Goal: Task Accomplishment & Management: Use online tool/utility

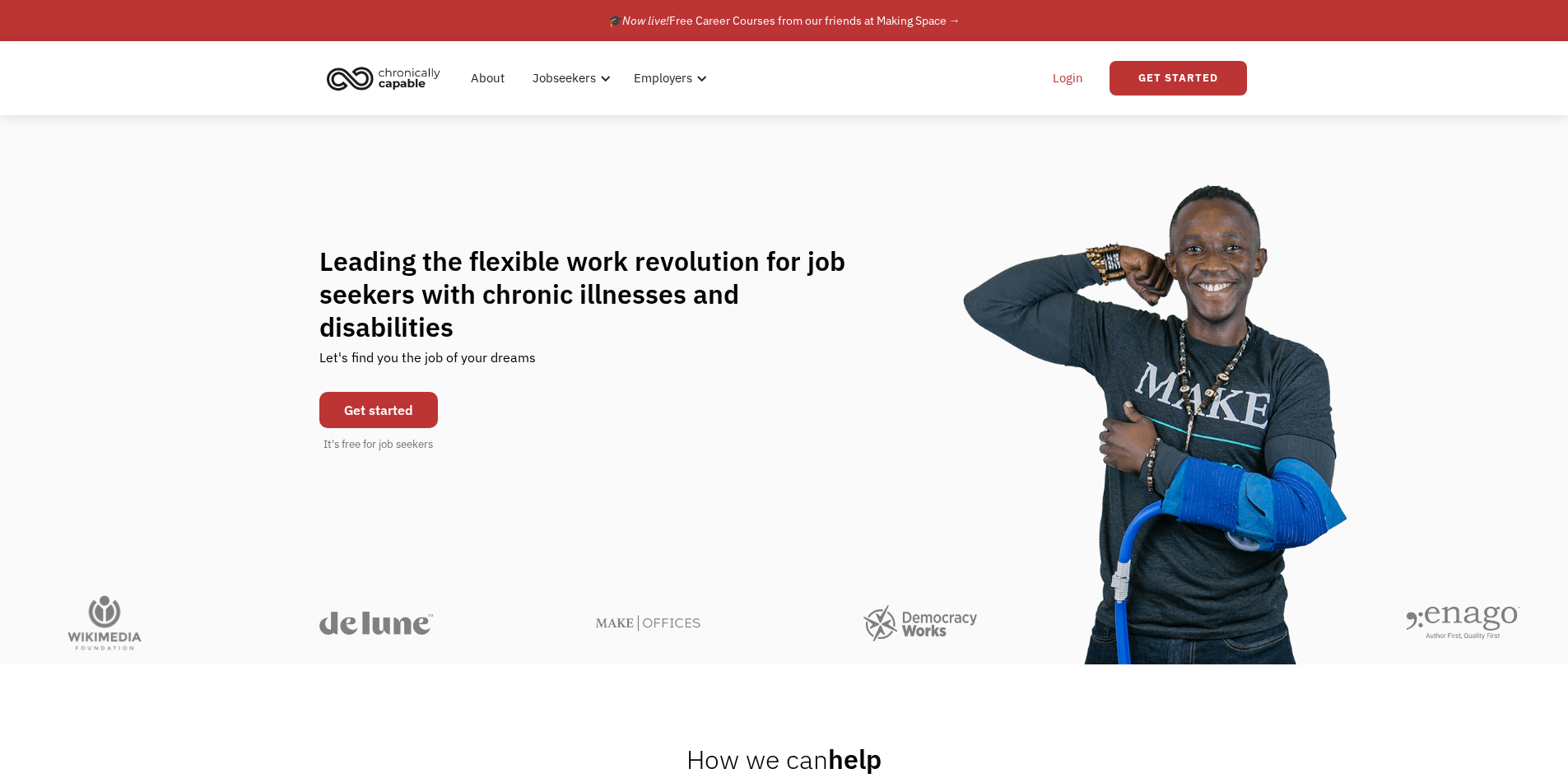
click at [1074, 80] on link "Login" at bounding box center [1069, 78] width 50 height 53
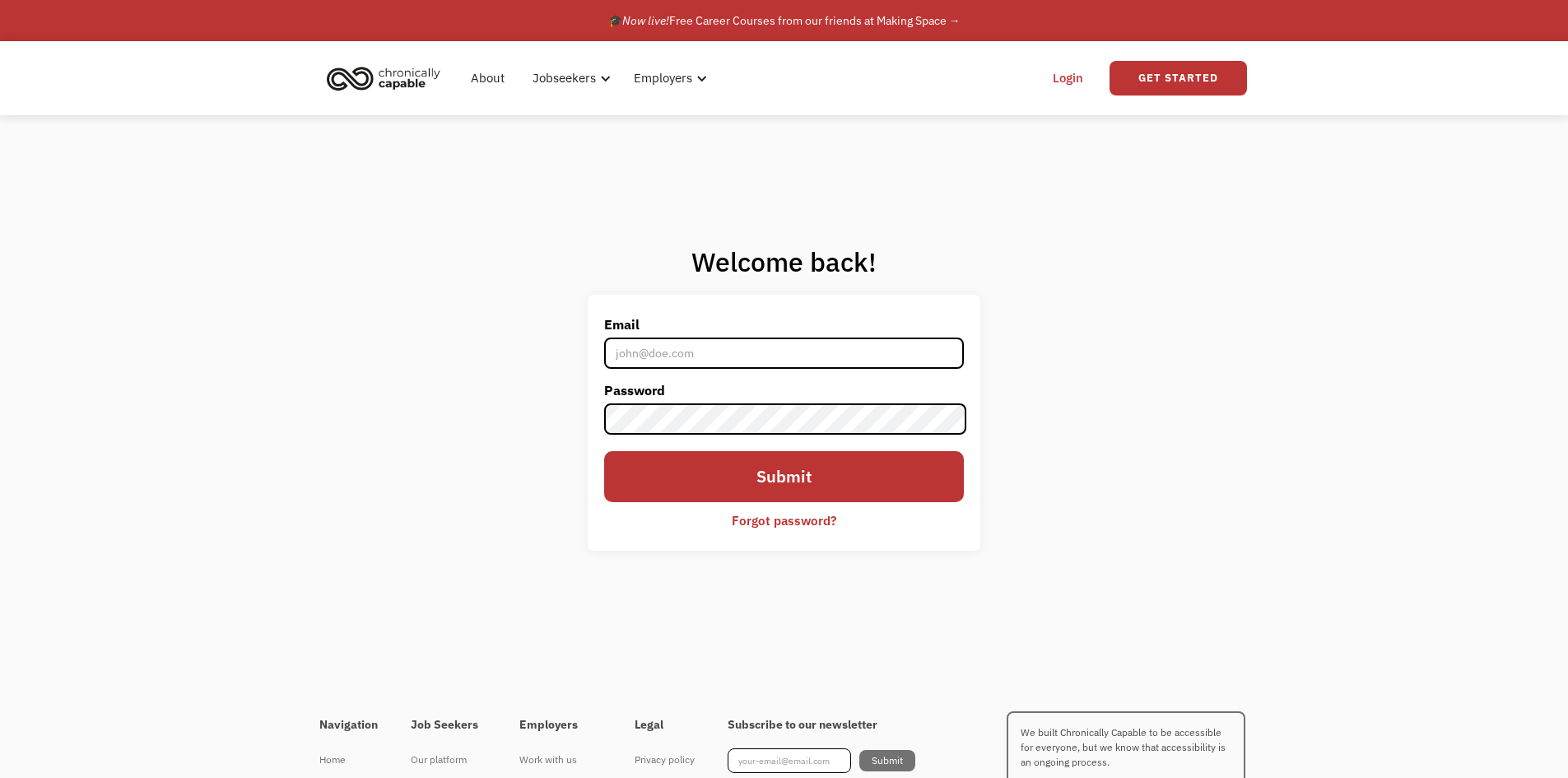
click at [686, 363] on input "Email" at bounding box center [784, 353] width 359 height 31
click at [696, 354] on input "Email" at bounding box center [784, 353] width 359 height 31
type input "jmalmstr07@gmail.com"
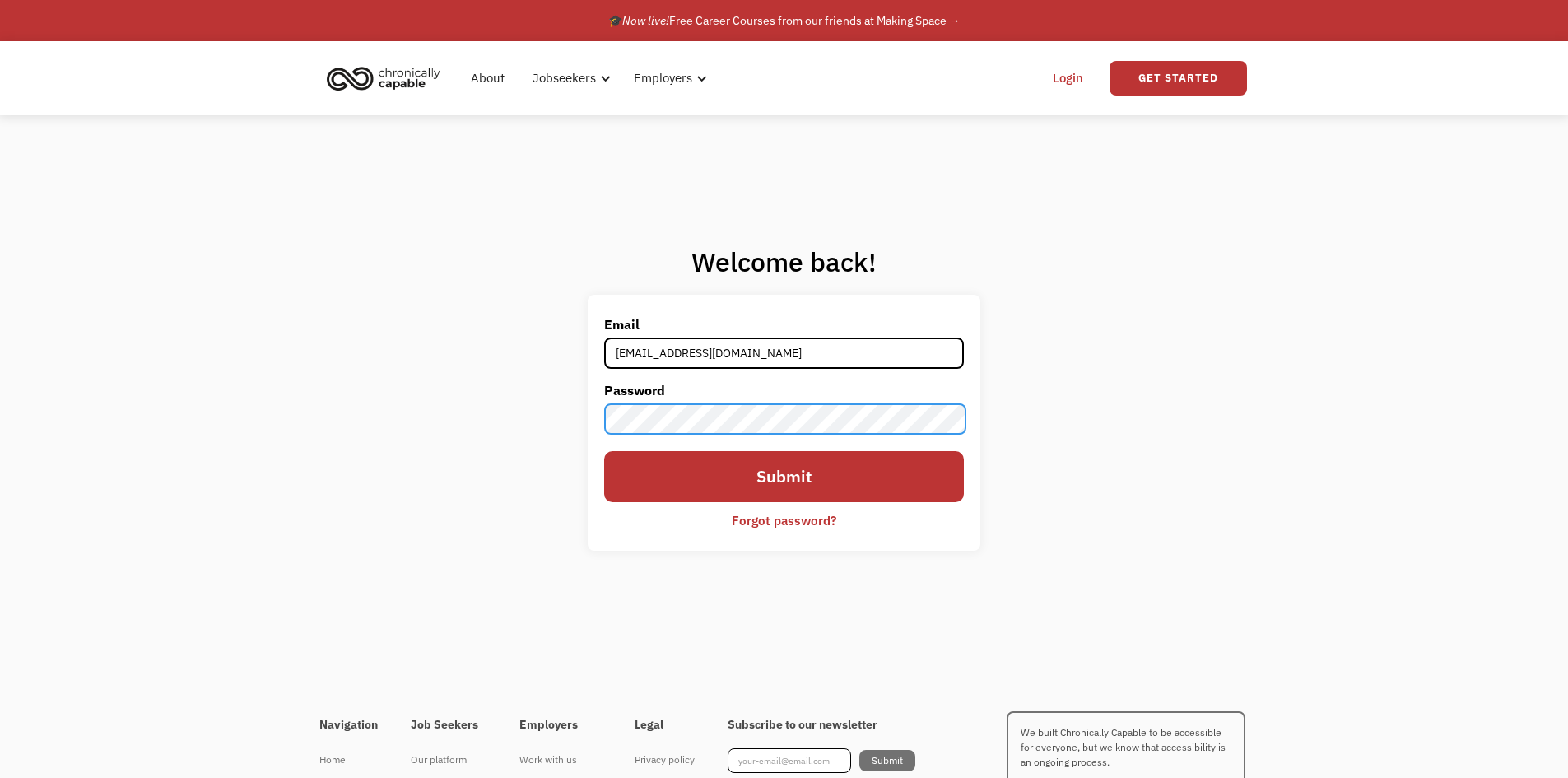
click at [604, 451] on input "Submit" at bounding box center [784, 476] width 359 height 51
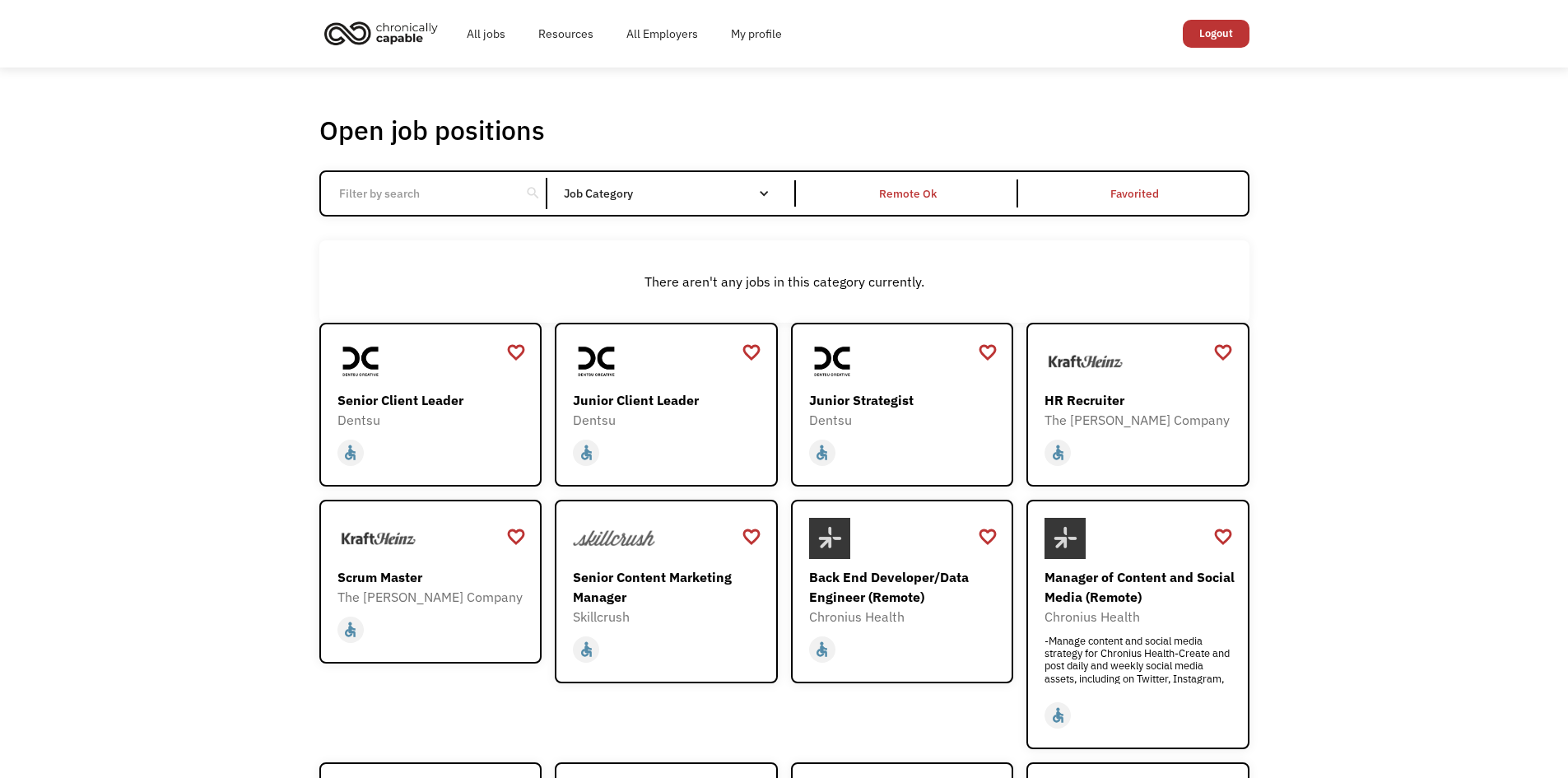
click at [386, 192] on input "Email Form" at bounding box center [421, 193] width 184 height 31
type input "gis"
click input "Email Form" at bounding box center [0, 0] width 0 height 0
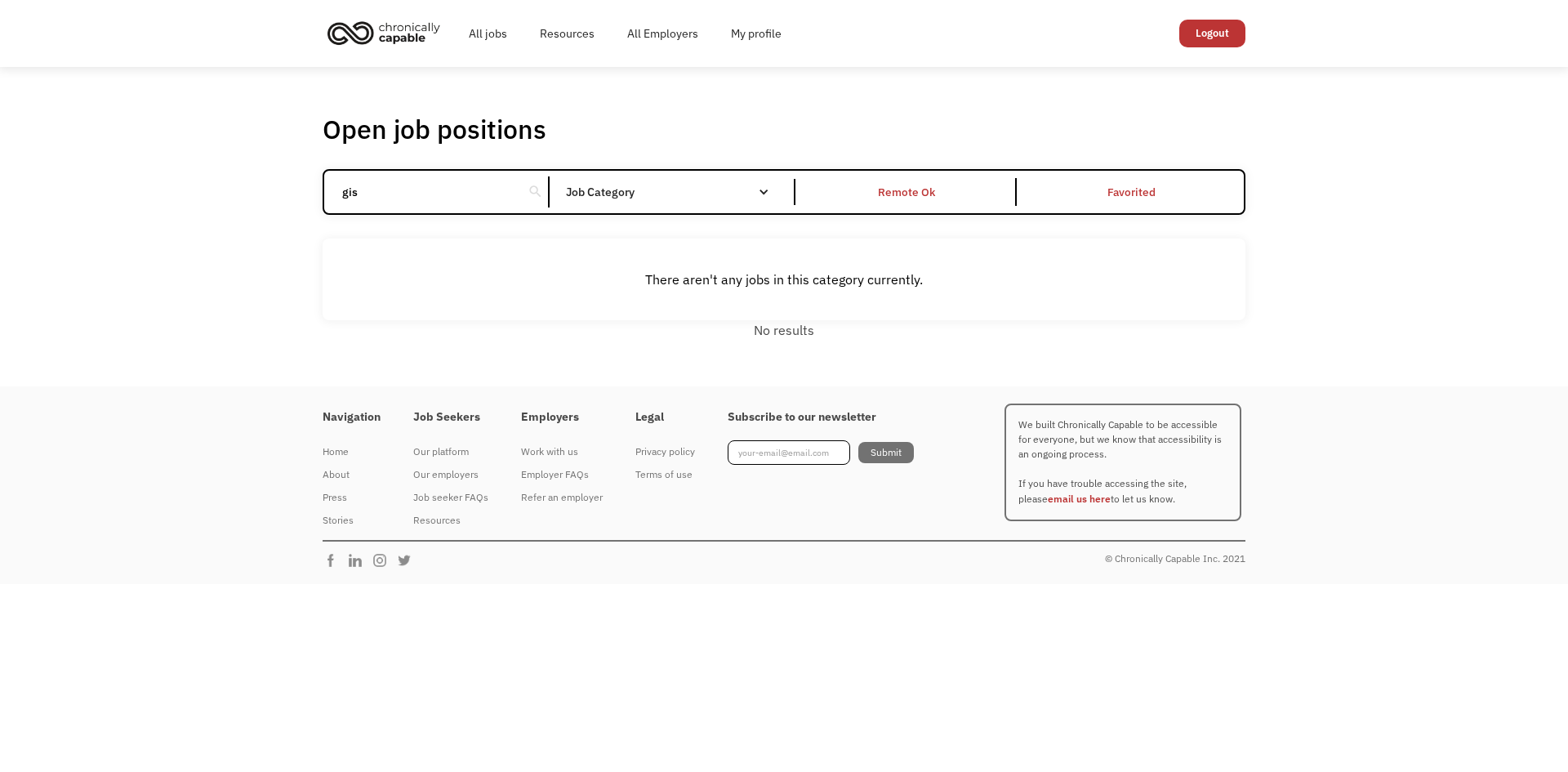
drag, startPoint x: 384, startPoint y: 192, endPoint x: 315, endPoint y: 203, distance: 69.9
click at [315, 203] on div "Open job positions You have X liked items Search gis search Filter by category …" at bounding box center [783, 226] width 955 height 242
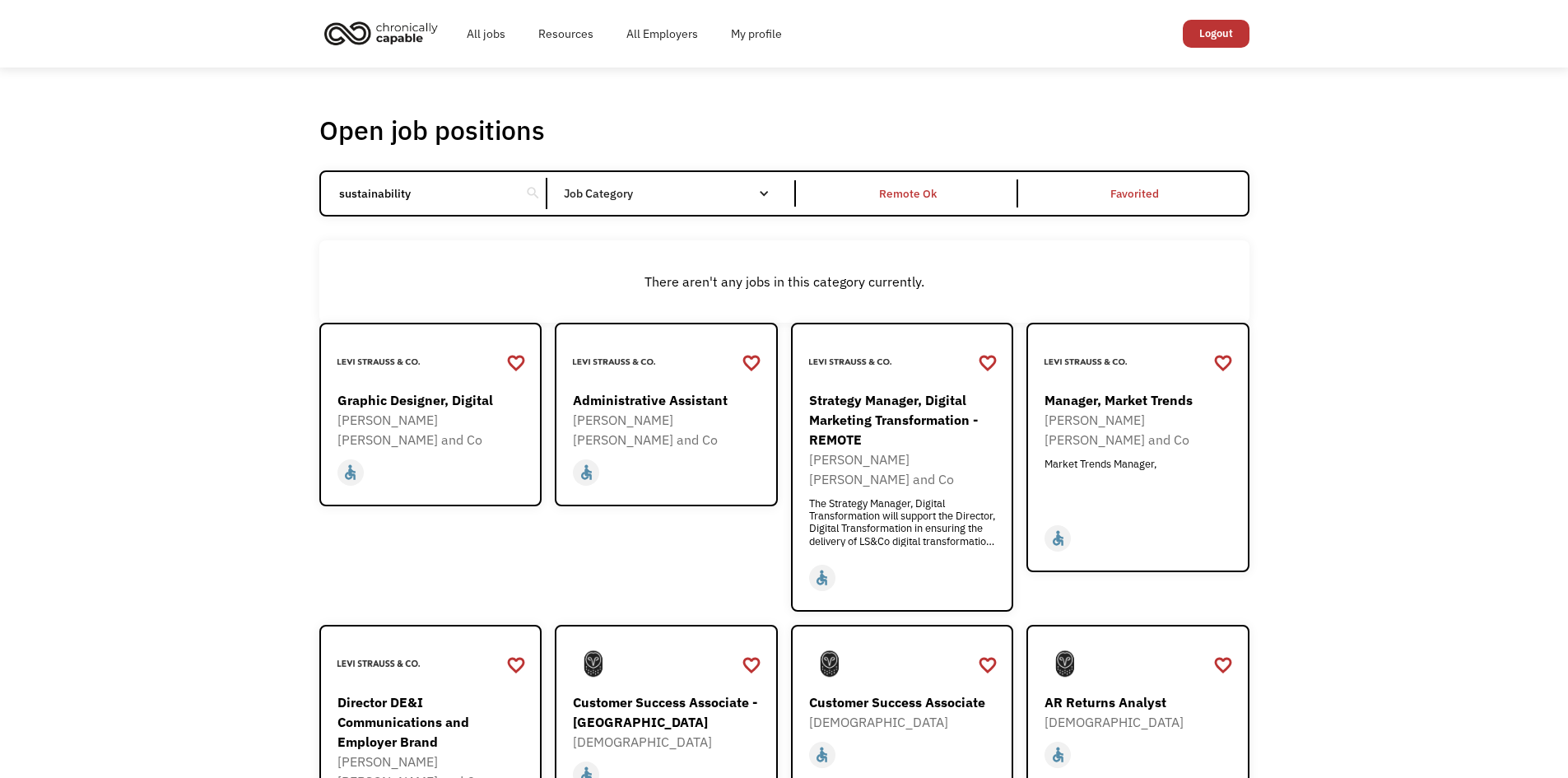
type input "sustainability"
click input "Email Form" at bounding box center [0, 0] width 0 height 0
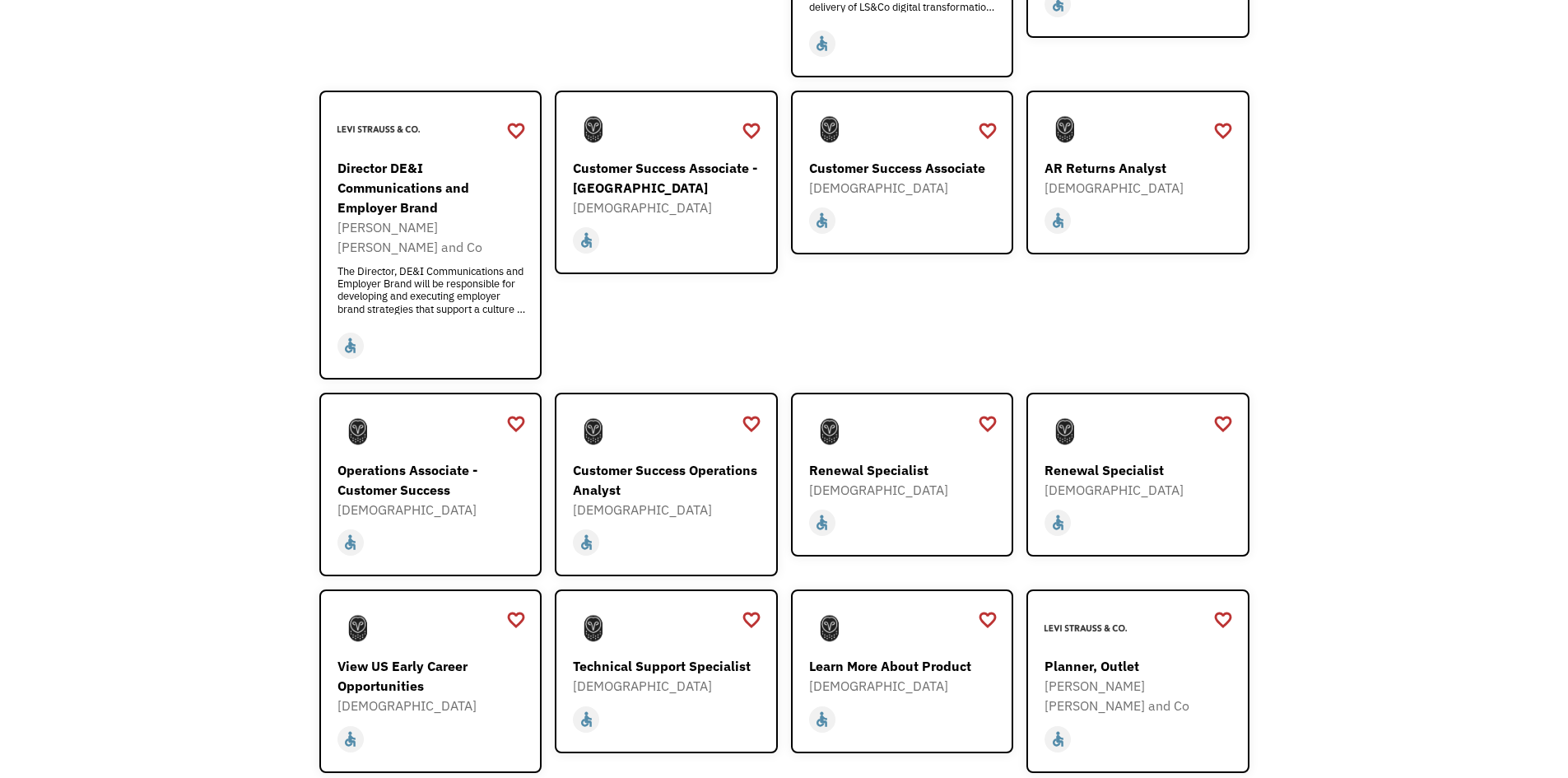
scroll to position [577, 0]
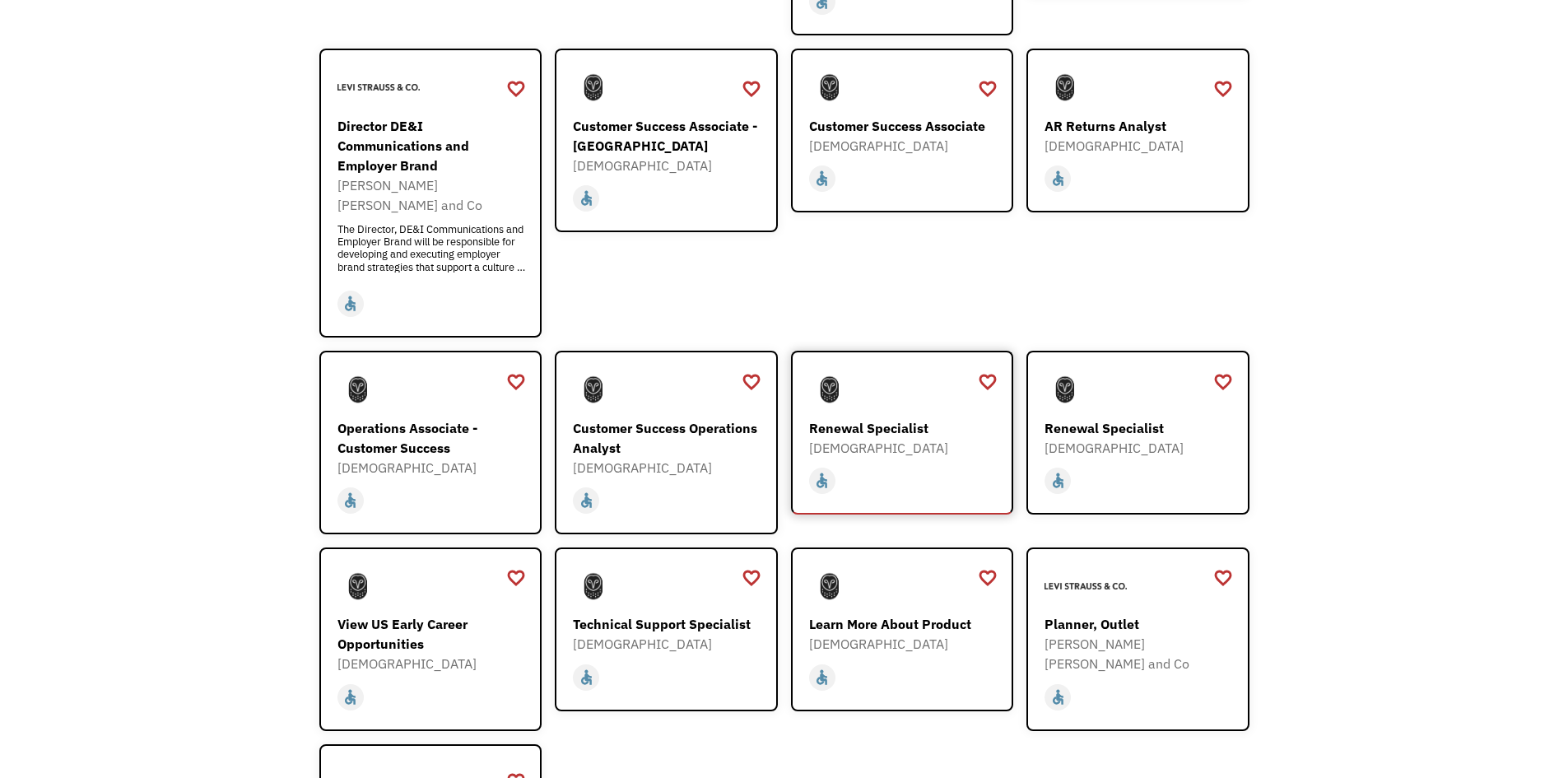
click at [877, 418] on div "Renewal Specialist" at bounding box center [905, 428] width 191 height 20
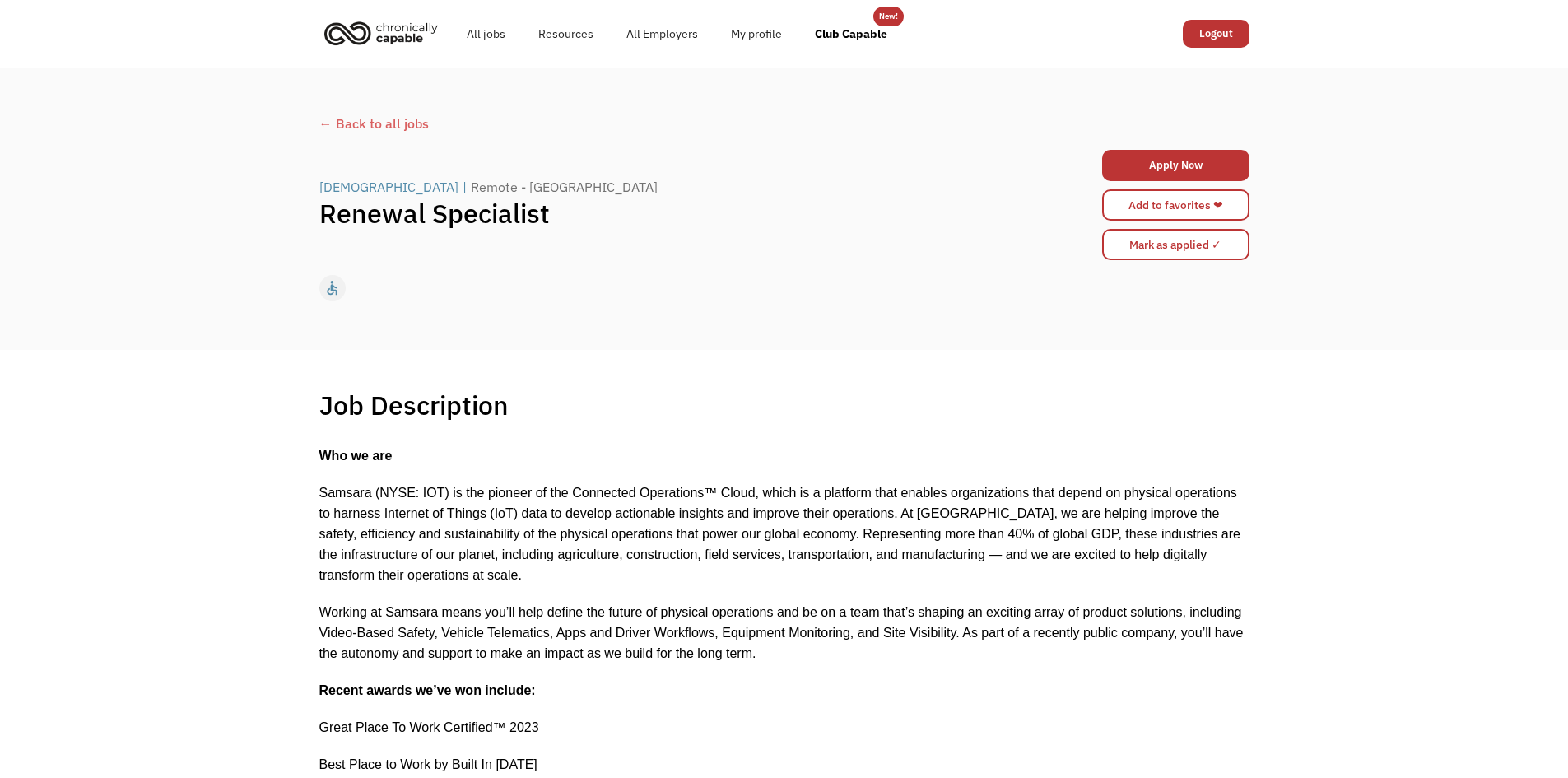
click at [380, 122] on div "← Back to all jobs" at bounding box center [784, 124] width 930 height 20
